Goal: Task Accomplishment & Management: Manage account settings

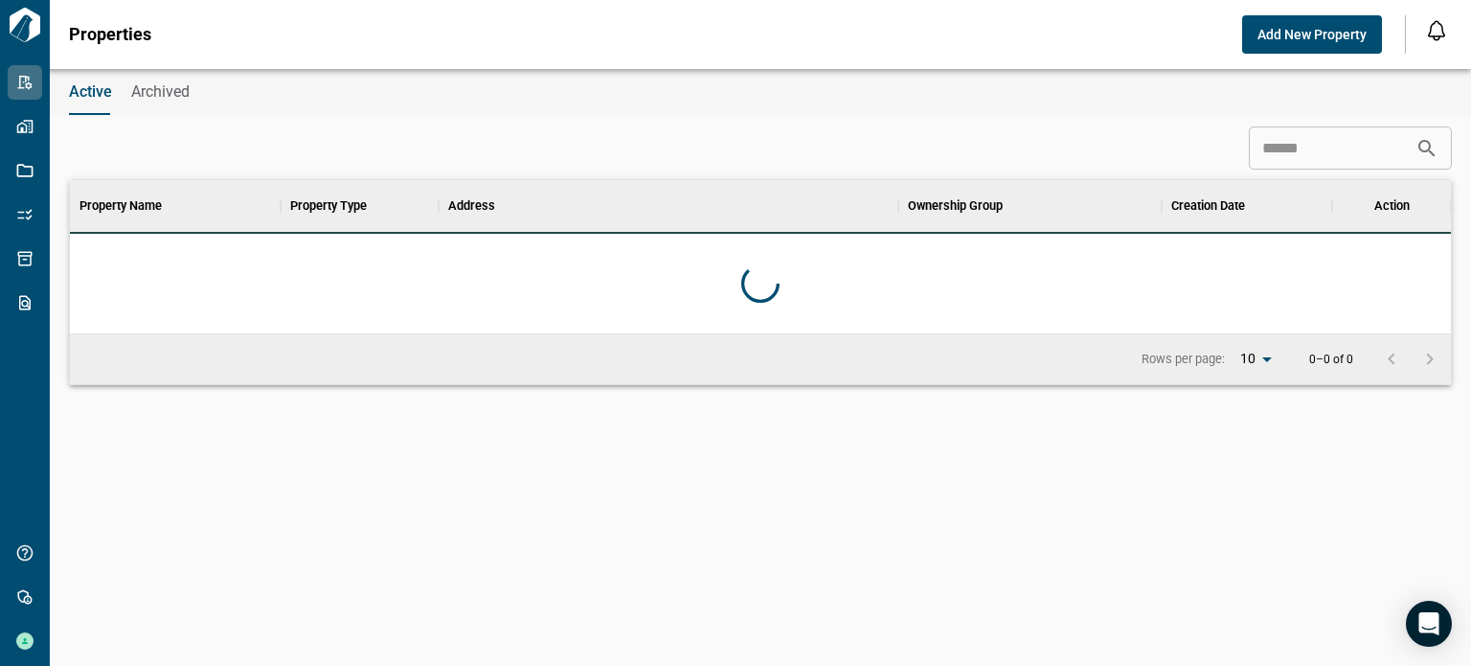
scroll to position [138, 1373]
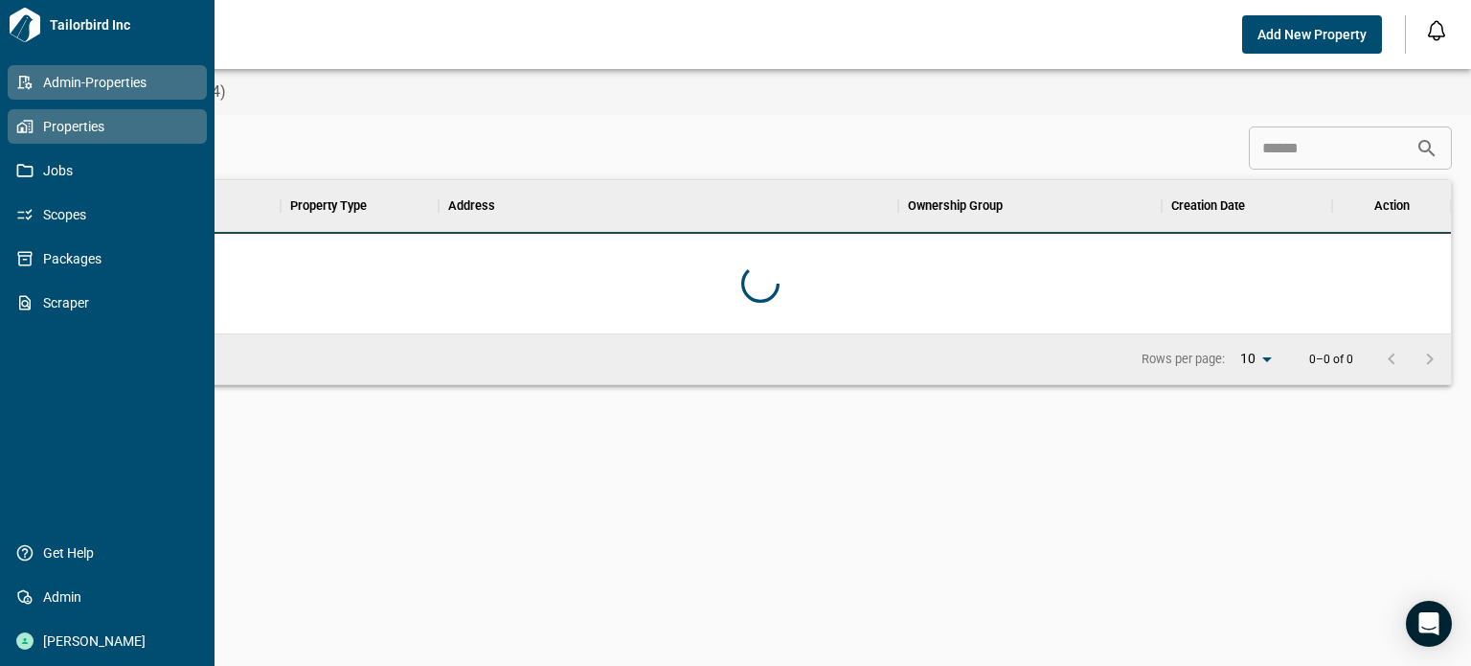
click at [32, 120] on icon at bounding box center [29, 126] width 10 height 13
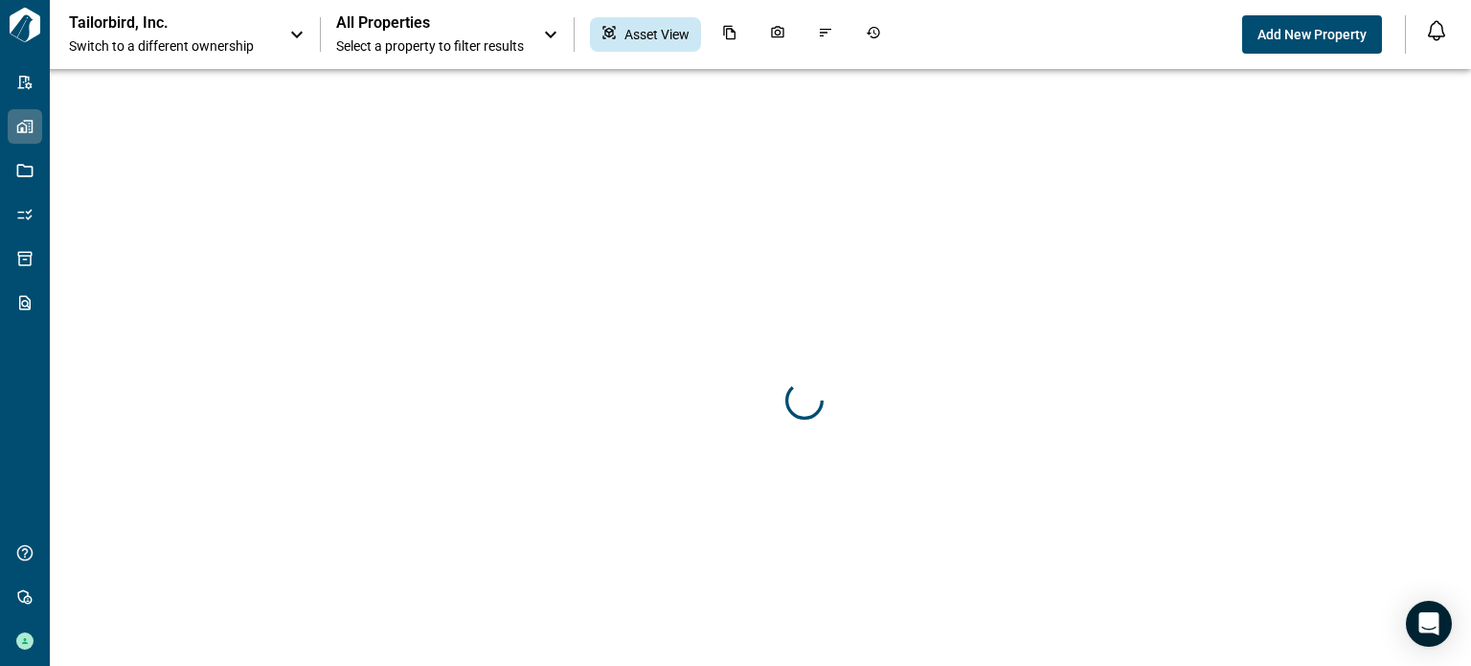
click at [281, 31] on div "Tailorbird, Inc. Switch to a different ownership" at bounding box center [188, 34] width 239 height 42
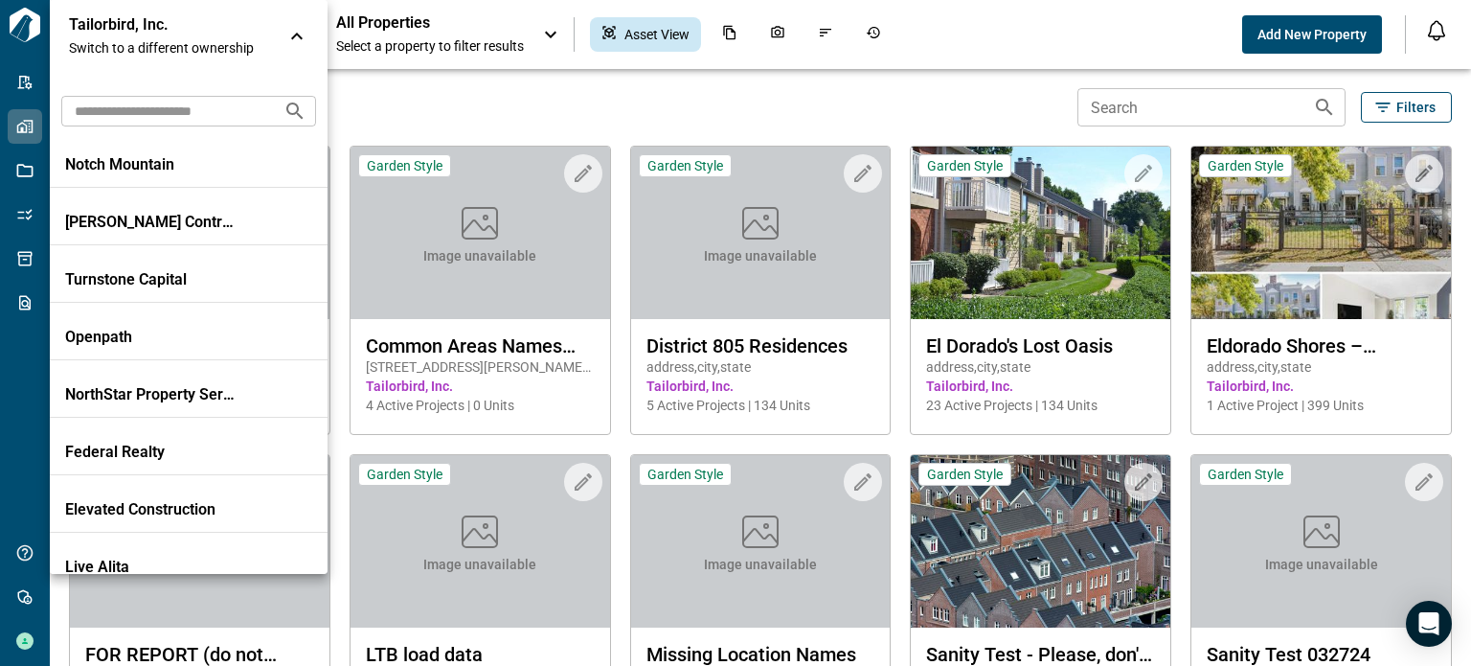
click at [212, 115] on input "text" at bounding box center [164, 110] width 207 height 35
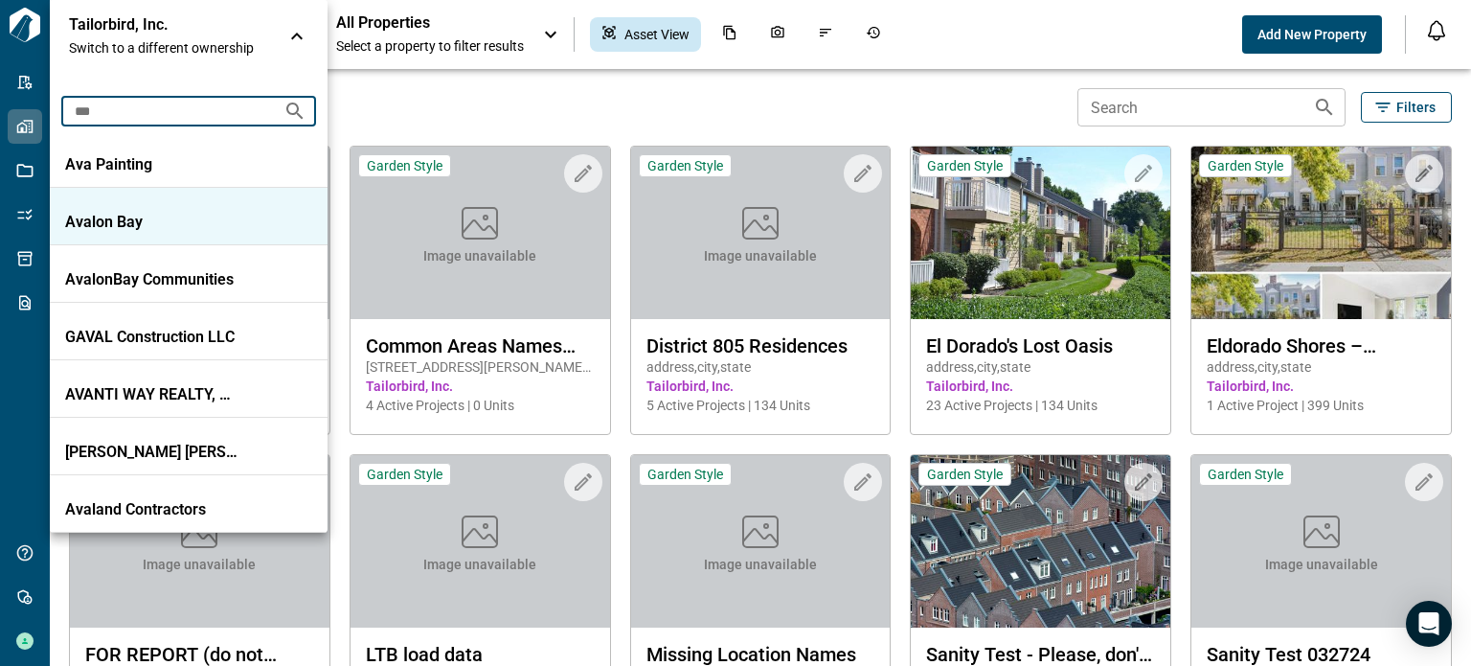
type input "***"
click at [157, 227] on p "Avalon Bay" at bounding box center [151, 222] width 172 height 19
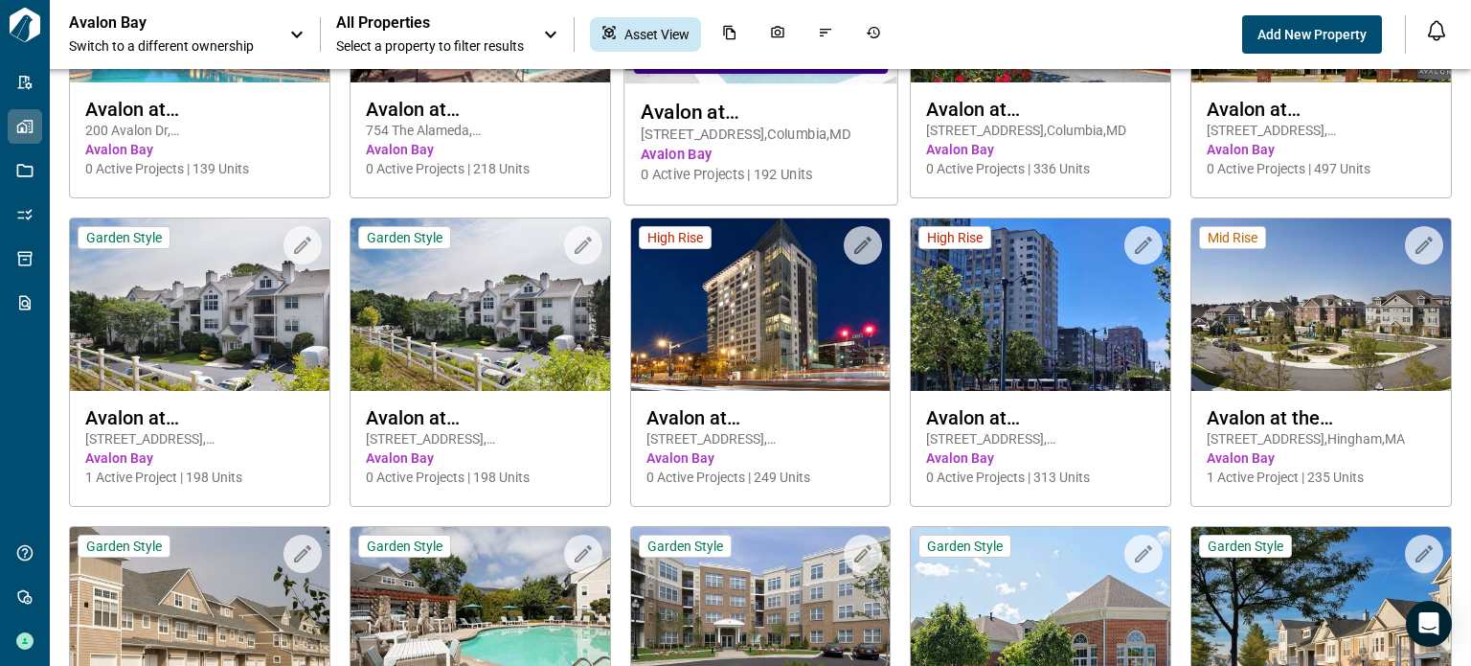
scroll to position [862, 0]
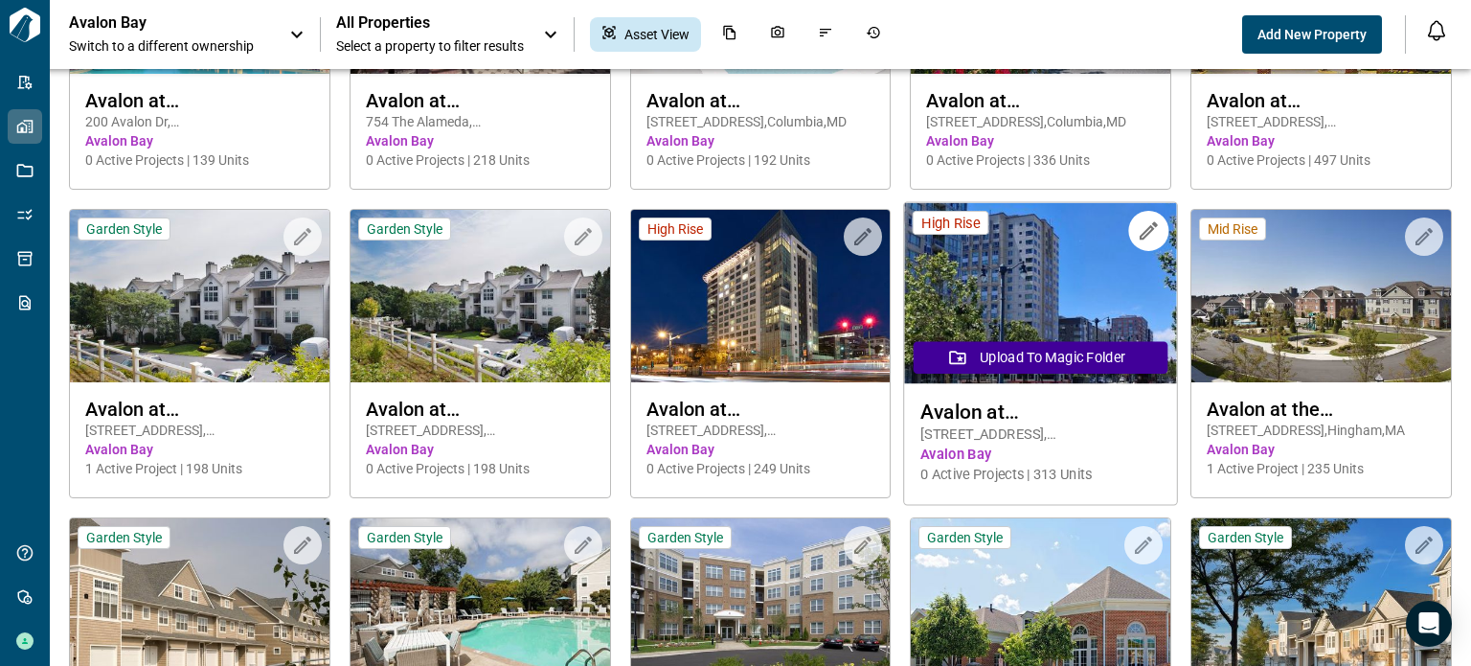
click at [996, 302] on img at bounding box center [1041, 293] width 272 height 181
